Goal: Task Accomplishment & Management: Manage account settings

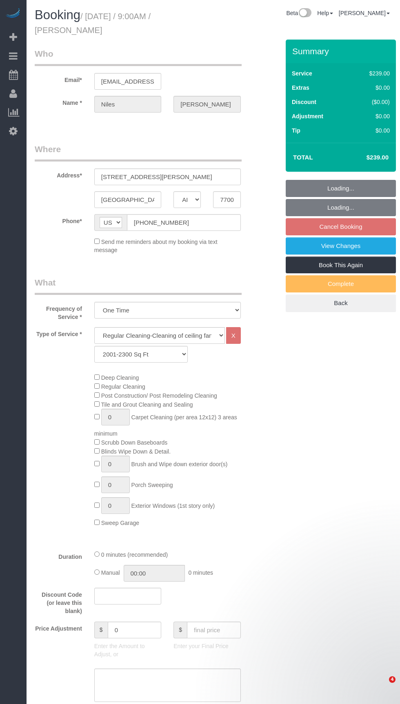
select select "[GEOGRAPHIC_DATA]"
select select "3"
select select "string:fspay-fb268ca7-56a1-48c8-9b77-57a93171b0dc"
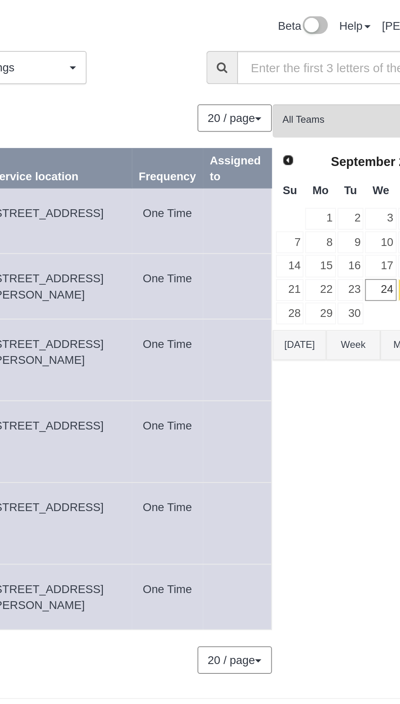
click at [301, 176] on button "[DATE]" at bounding box center [297, 173] width 27 height 15
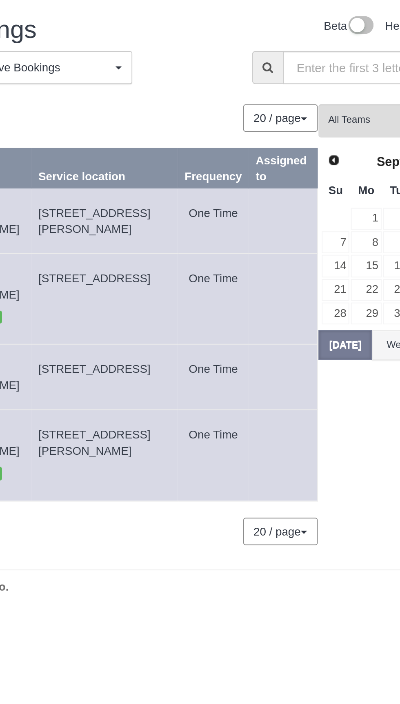
copy span "[STREET_ADDRESS][PERSON_NAME]"
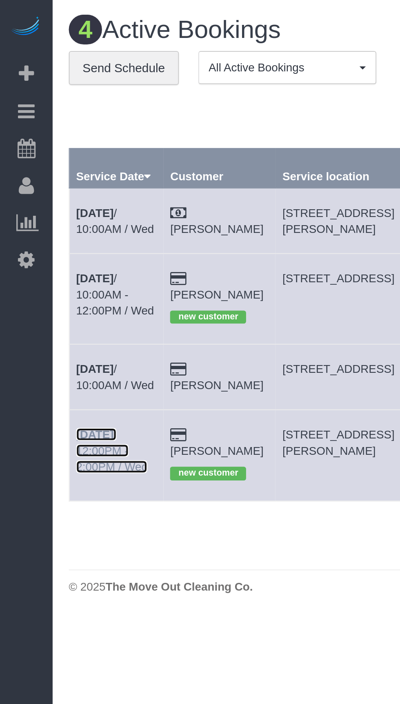
click at [58, 226] on link "[DATE] 12:00PM - 2:00PM / Wed" at bounding box center [56, 227] width 36 height 23
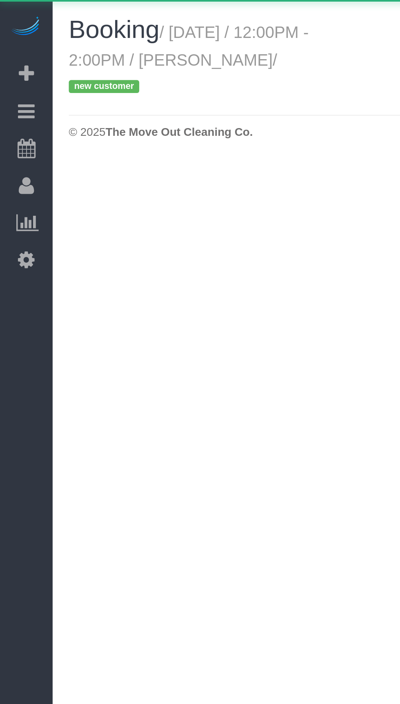
select select "[GEOGRAPHIC_DATA]"
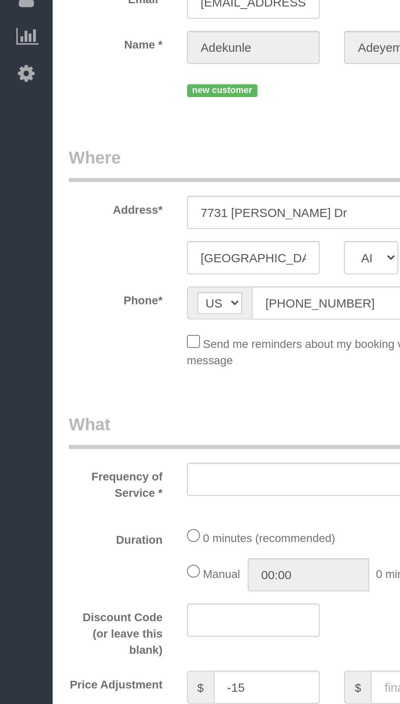
select select "string:fspay-9ce46e56-57ce-4607-b13a-6909b415b48b"
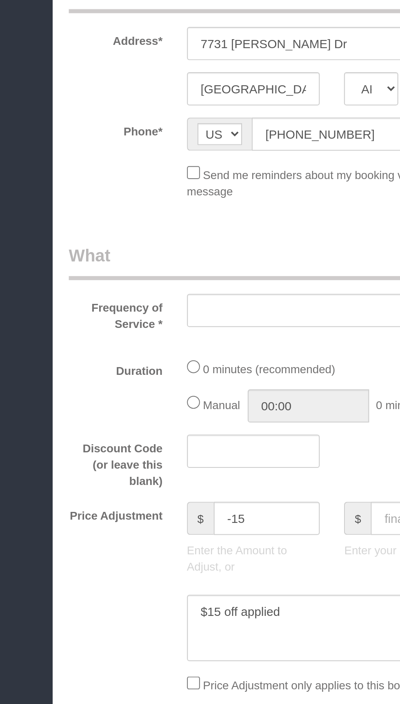
select select "object:2038"
select select "3"
select select "spot26"
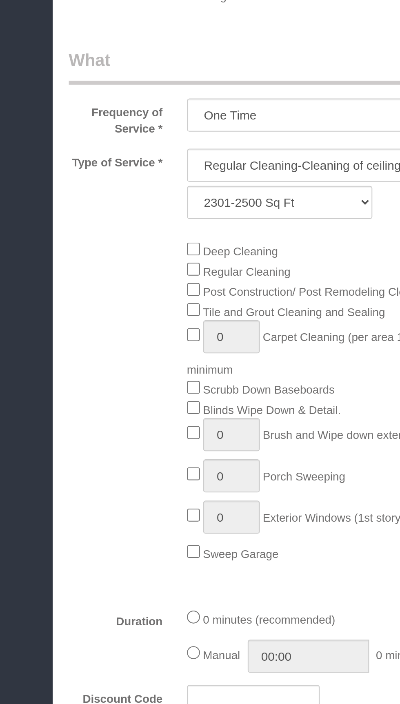
select select "object:2100"
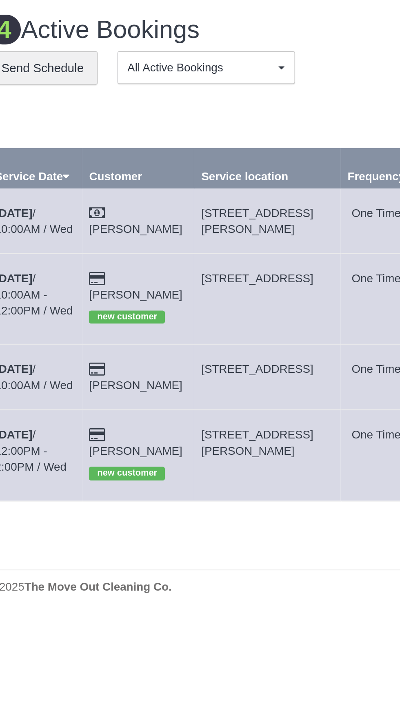
copy span "[STREET_ADDRESS][PERSON_NAME]"
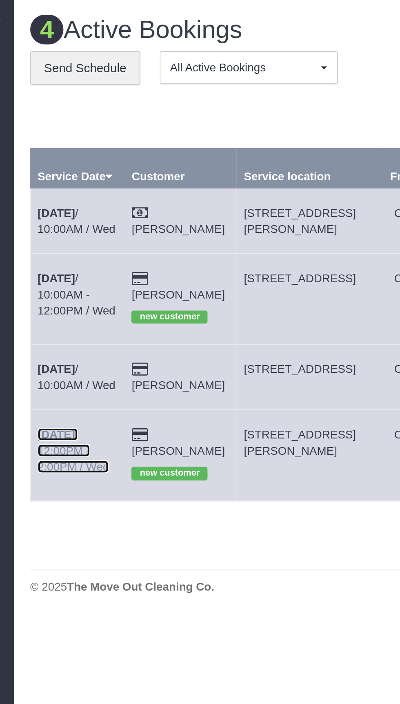
click at [52, 223] on link "[DATE] 12:00PM - 2:00PM / Wed" at bounding box center [56, 227] width 36 height 23
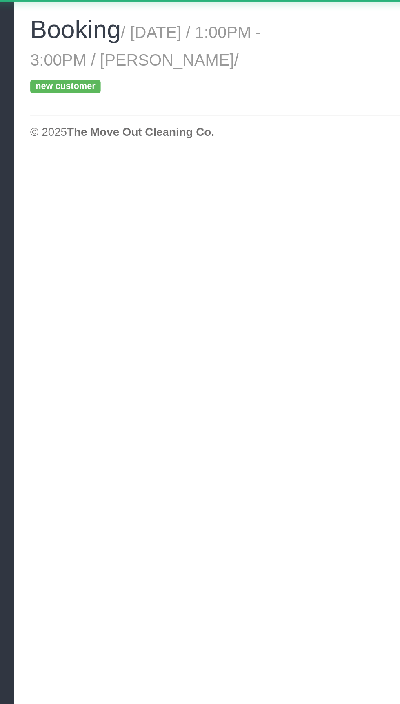
select select "[GEOGRAPHIC_DATA]"
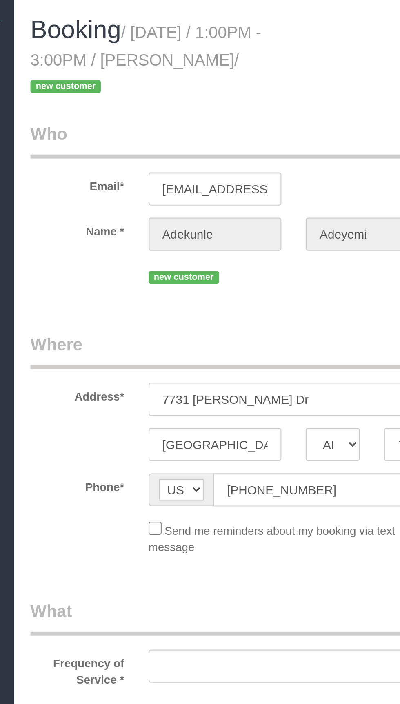
select select "object:2555"
select select "string:fspay-9ce46e56-57ce-4607-b13a-6909b415b48b"
select select "3"
select select "object:2642"
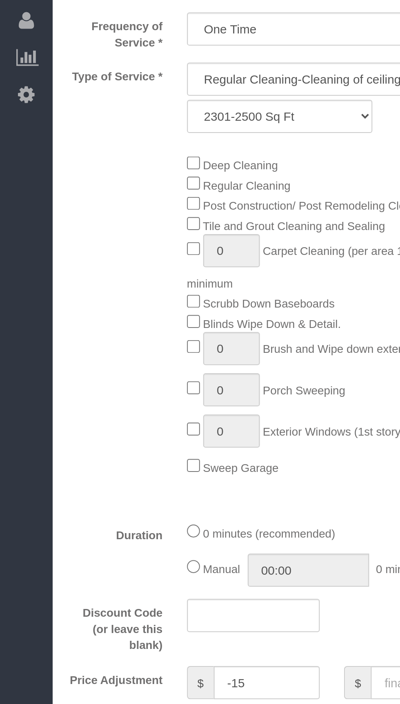
scroll to position [238, 0]
